Goal: Information Seeking & Learning: Learn about a topic

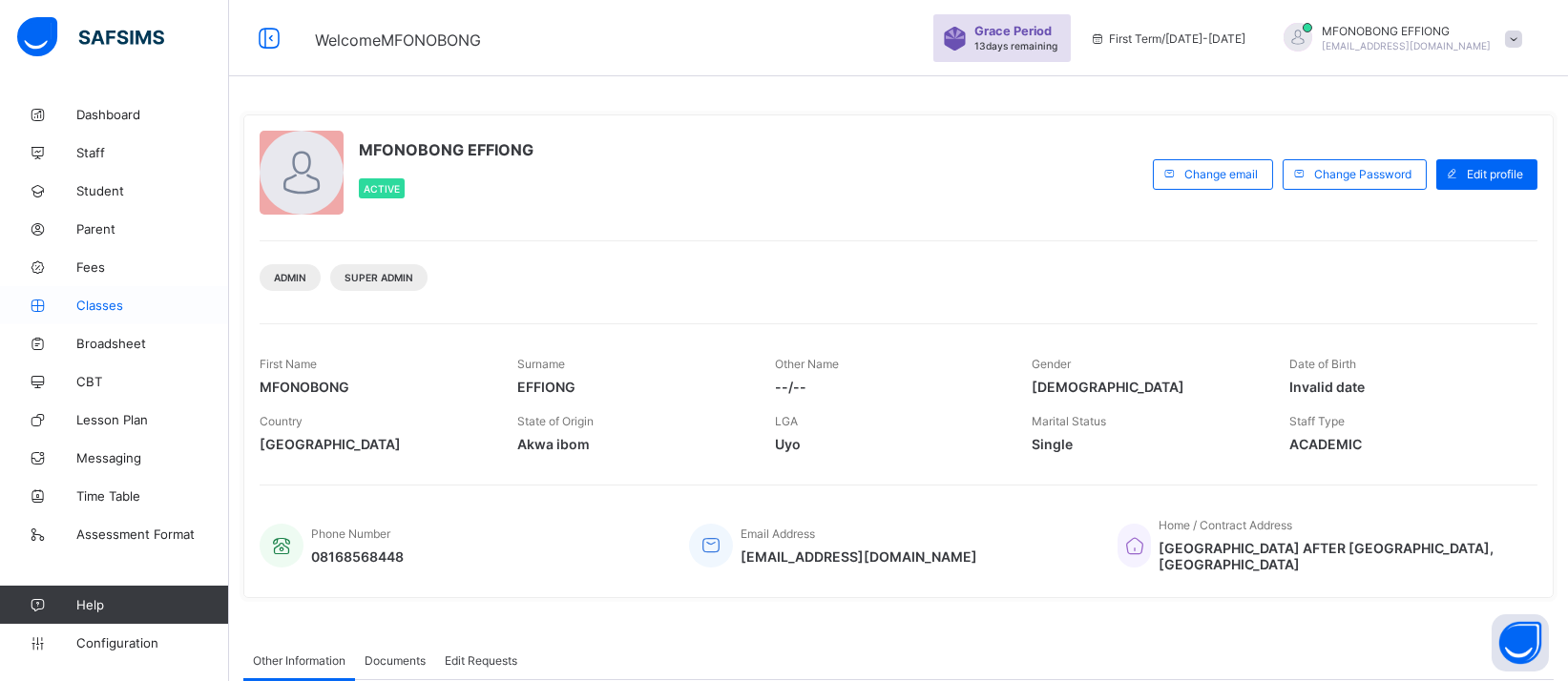
click at [86, 302] on span "Classes" at bounding box center [153, 305] width 153 height 16
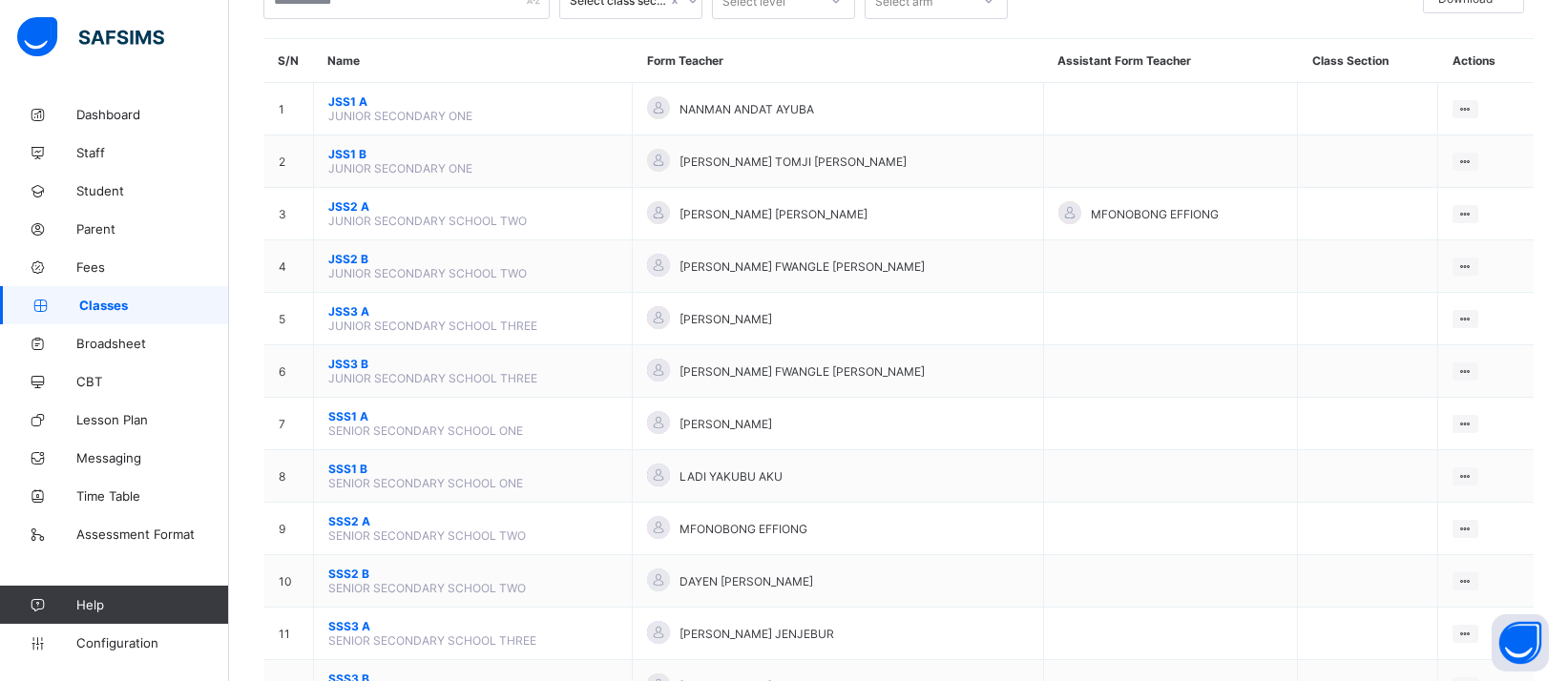
scroll to position [151, 0]
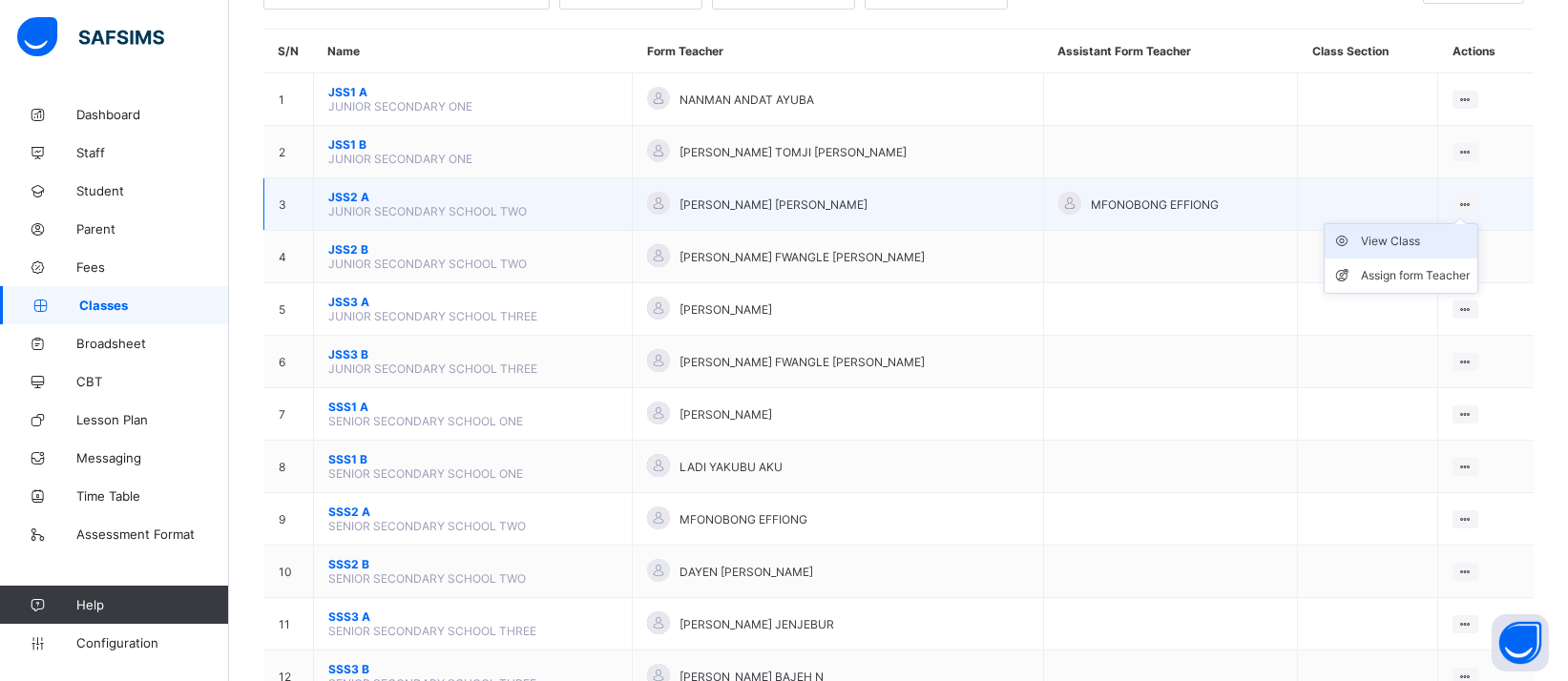
click at [1429, 232] on div "View Class" at bounding box center [1415, 240] width 109 height 19
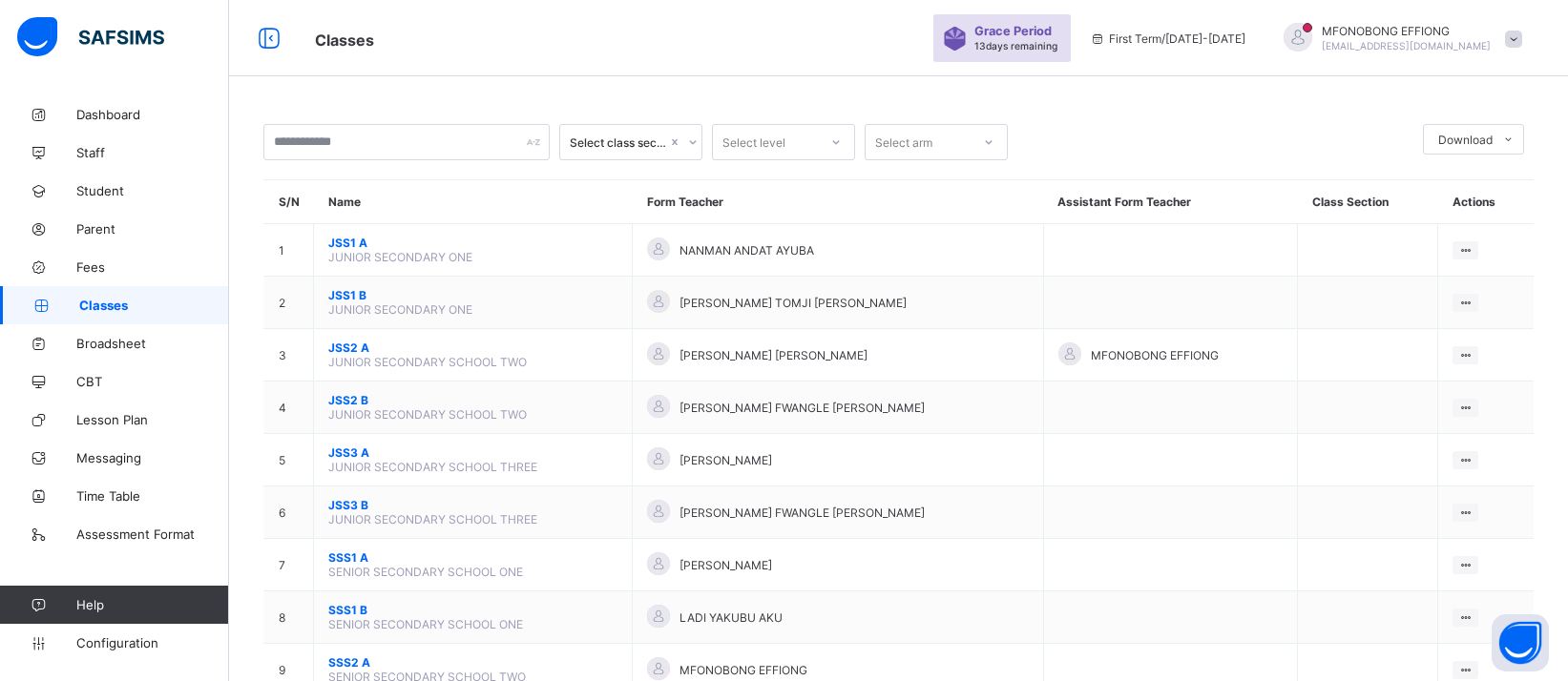
scroll to position [151, 0]
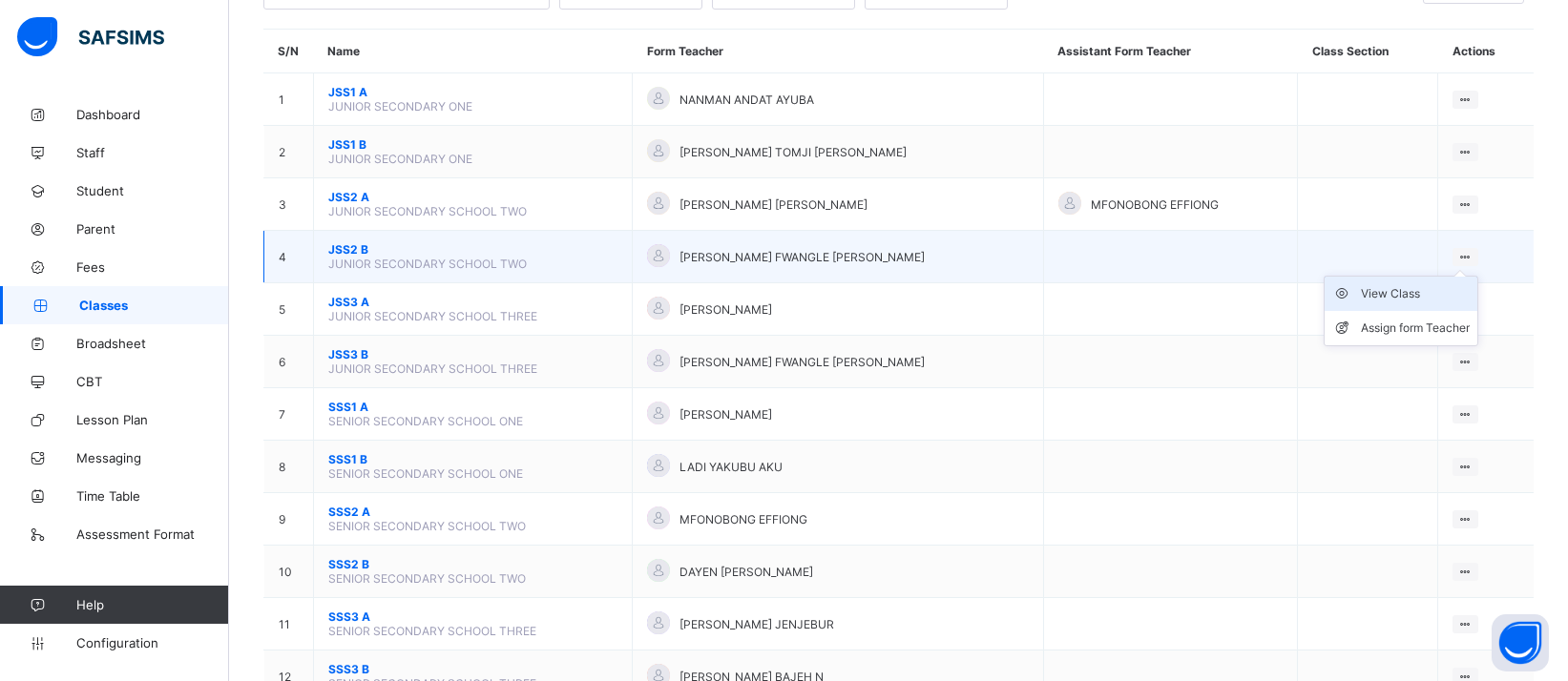
click at [1442, 285] on div "View Class" at bounding box center [1415, 293] width 109 height 19
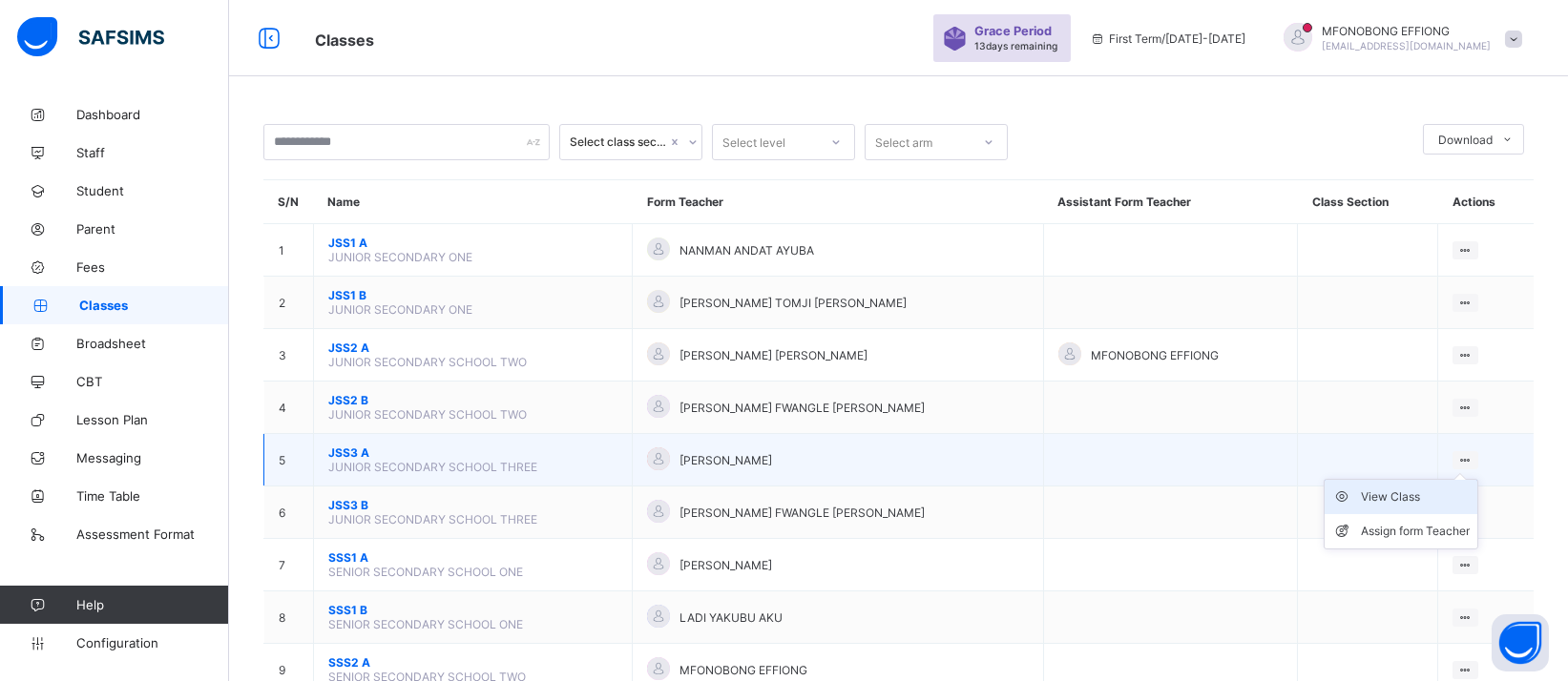
click at [1445, 494] on li "View Class" at bounding box center [1401, 497] width 153 height 34
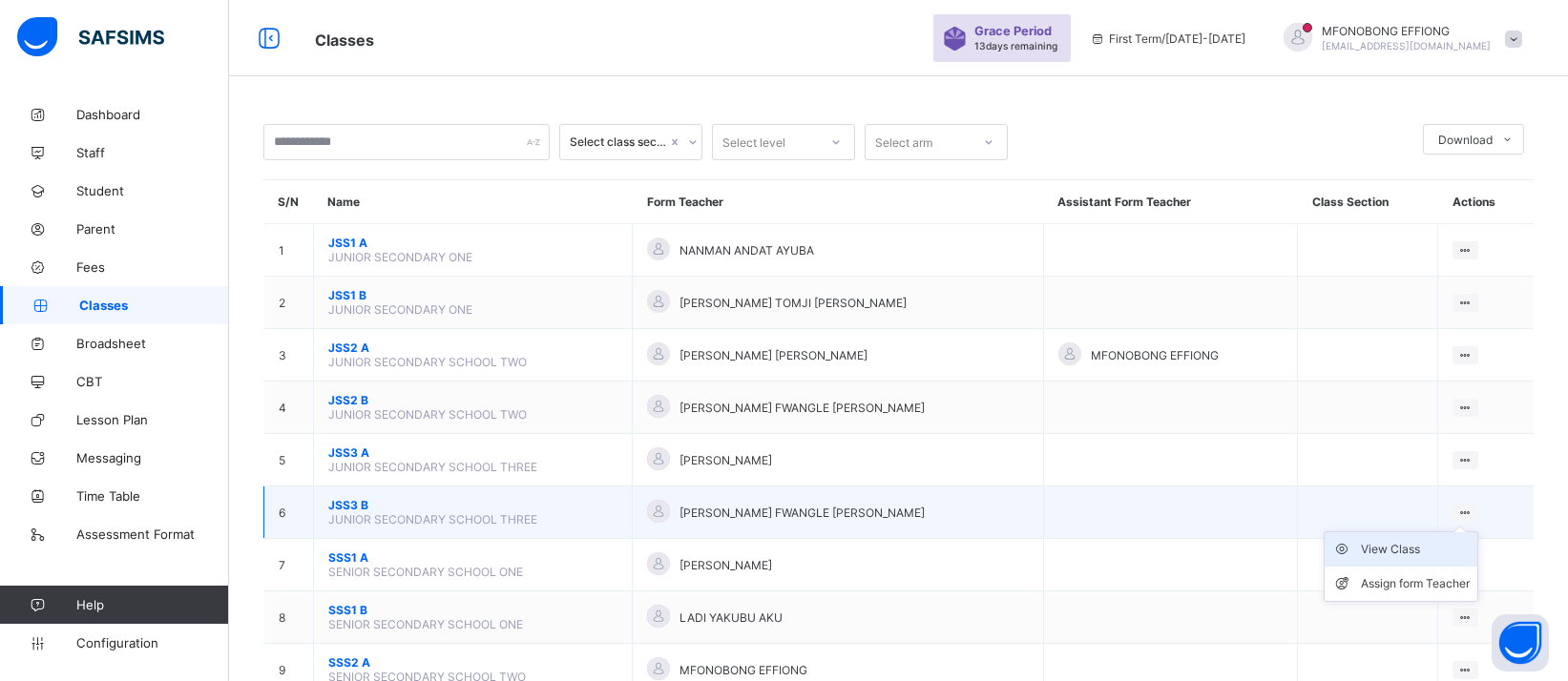
click at [1456, 540] on div "View Class" at bounding box center [1415, 549] width 109 height 19
